Goal: Information Seeking & Learning: Learn about a topic

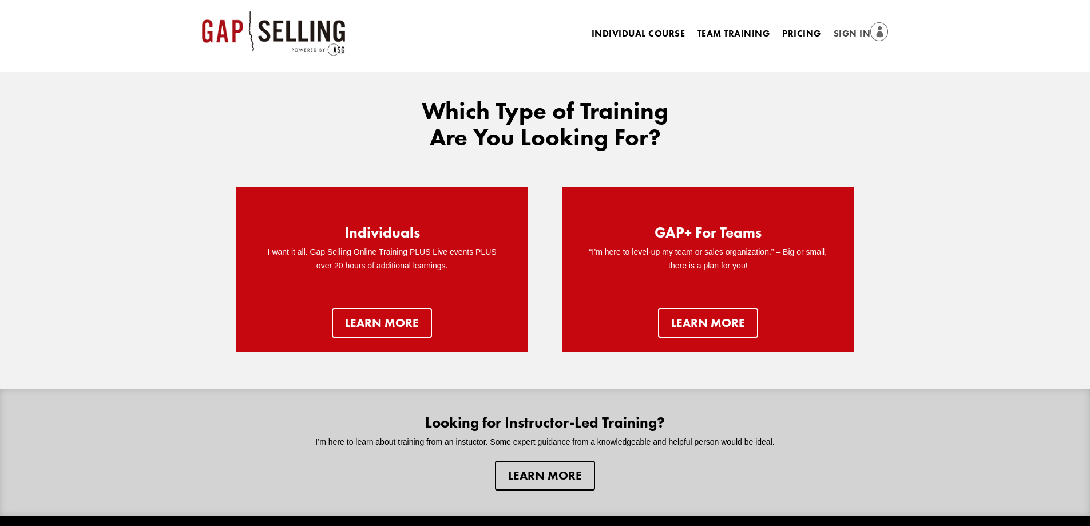
click at [860, 31] on link "Sign In" at bounding box center [860, 34] width 55 height 16
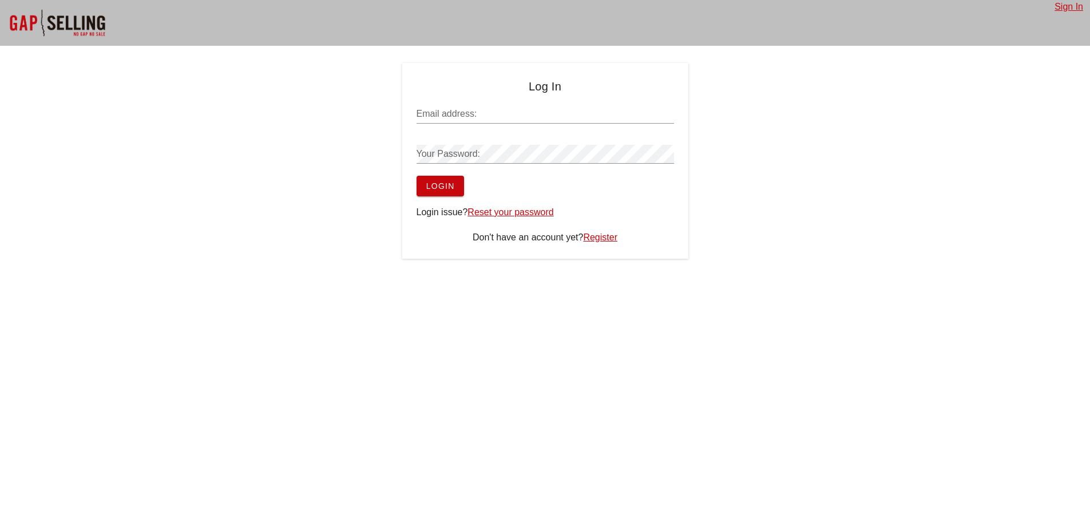
click at [525, 108] on input "Email address:" at bounding box center [544, 114] width 257 height 18
paste input "[PERSON_NAME][EMAIL_ADDRESS][PERSON_NAME][DOMAIN_NAME]"
type input "[PERSON_NAME][EMAIL_ADDRESS][PERSON_NAME][DOMAIN_NAME]"
click at [460, 152] on div "Your Password:" at bounding box center [544, 154] width 257 height 18
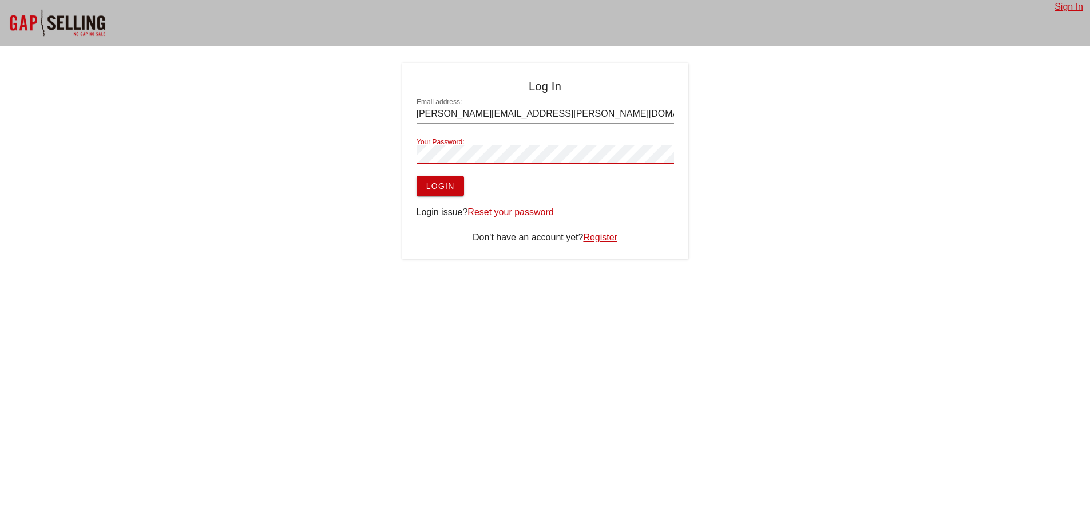
click at [430, 185] on span "Login" at bounding box center [440, 185] width 29 height 9
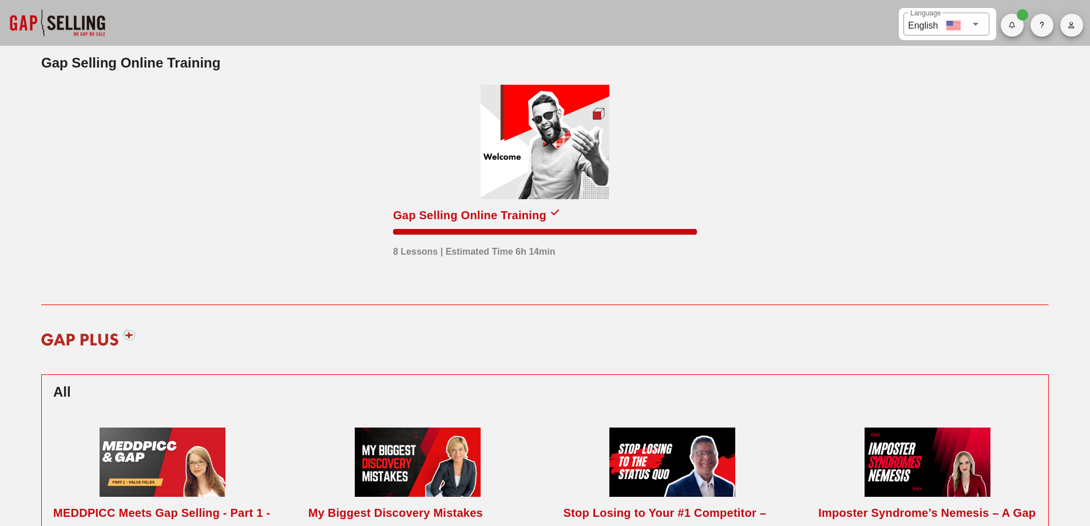
click at [457, 223] on div "Gap Selling Online Training" at bounding box center [469, 215] width 153 height 18
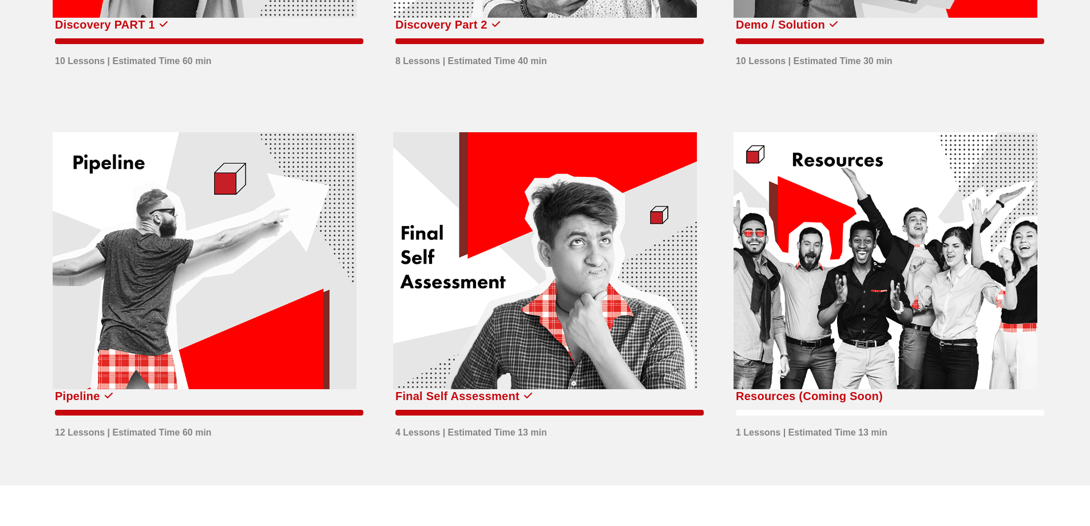
scroll to position [831, 0]
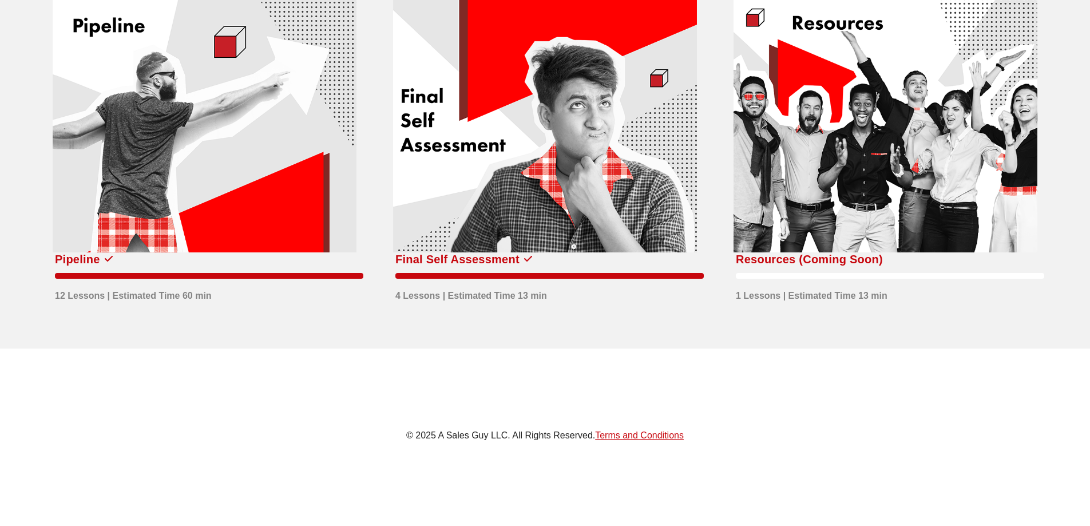
click at [537, 133] on div at bounding box center [545, 123] width 304 height 257
